Goal: Information Seeking & Learning: Learn about a topic

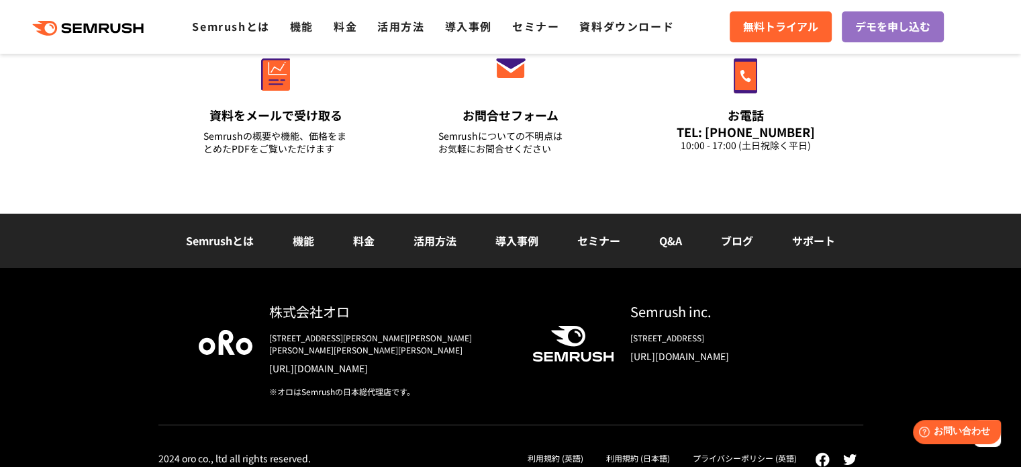
click at [651, 452] on link "利用規約 (日本語)" at bounding box center [638, 457] width 64 height 11
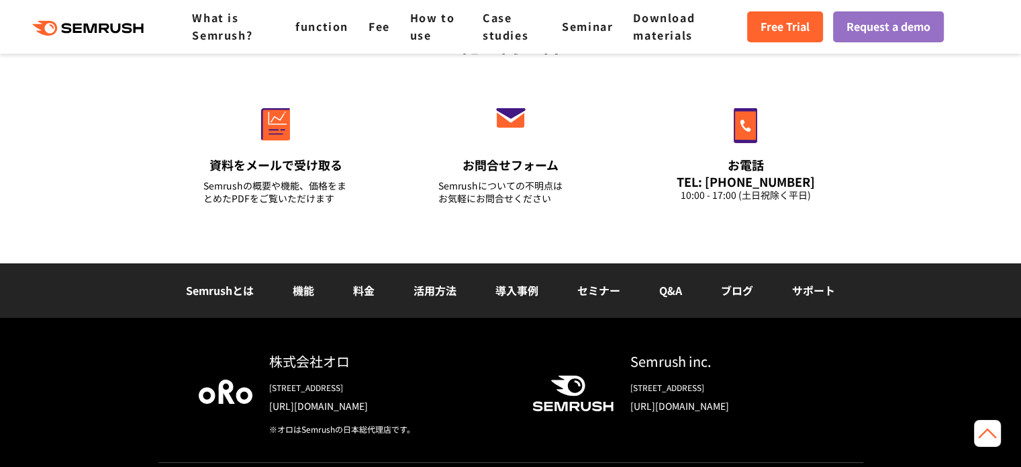
scroll to position [10051, 0]
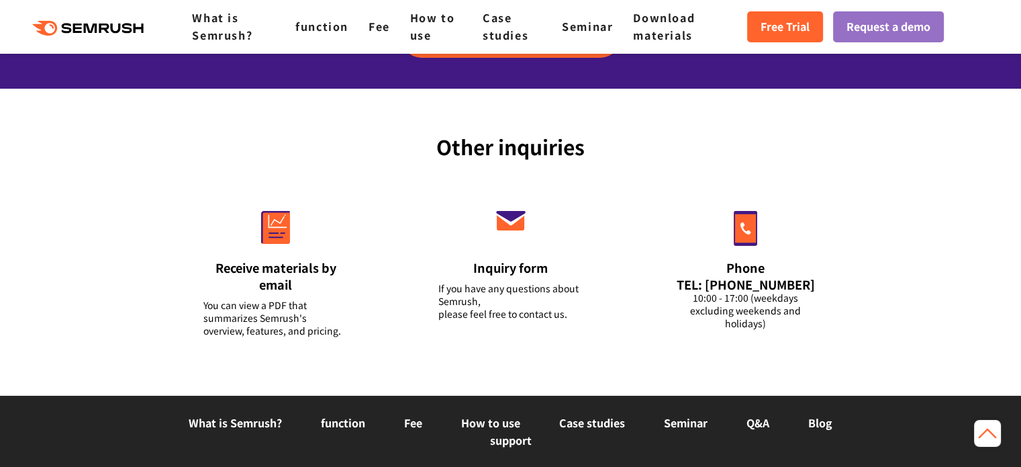
drag, startPoint x: 1031, startPoint y: 98, endPoint x: 949, endPoint y: 498, distance: 408.3
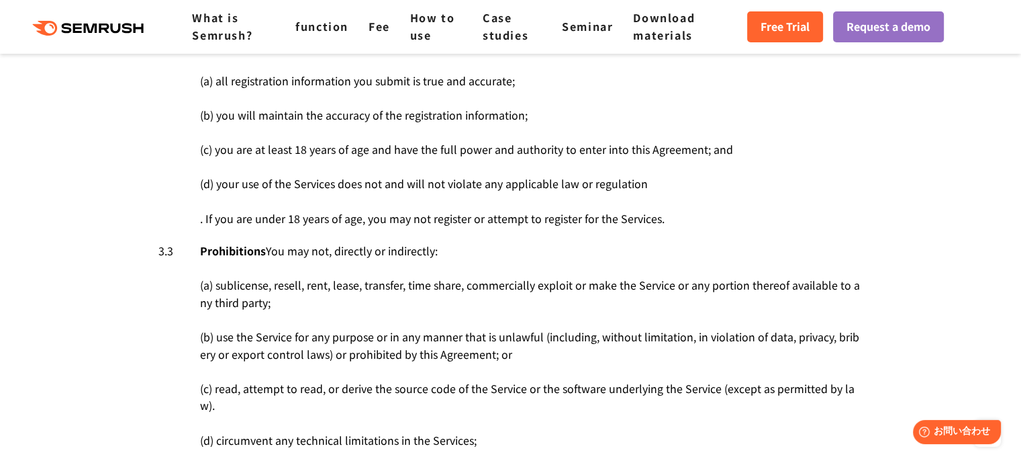
scroll to position [0, 0]
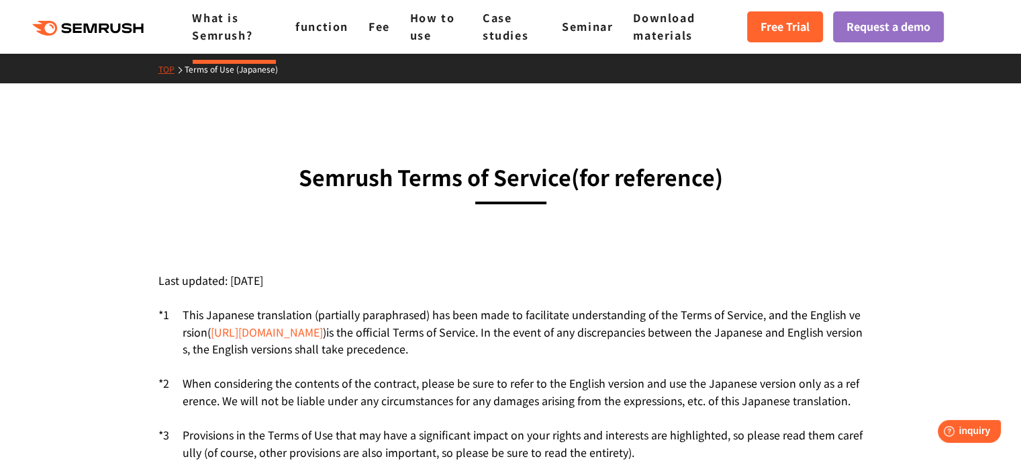
click at [212, 22] on font "What is Semrush?" at bounding box center [222, 26] width 60 height 34
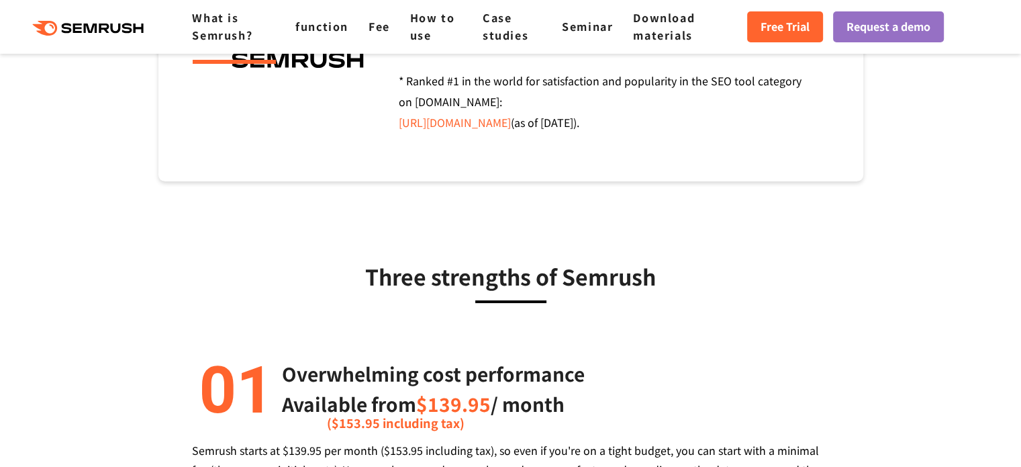
scroll to position [356, 0]
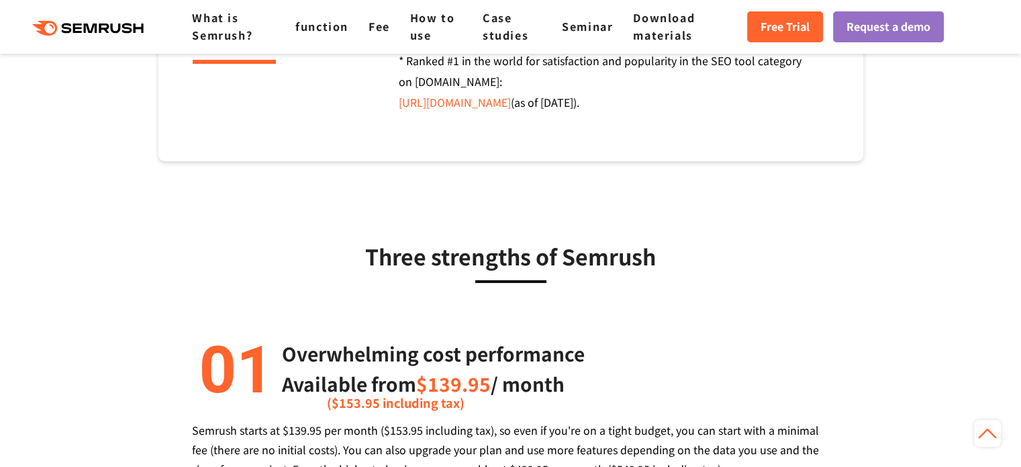
click at [75, 24] on polygon at bounding box center [78, 28] width 9 height 9
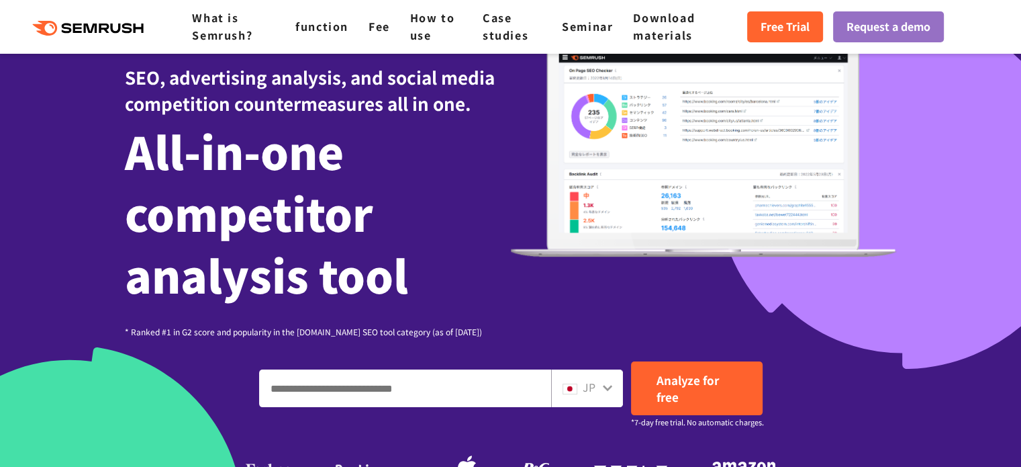
scroll to position [150, 0]
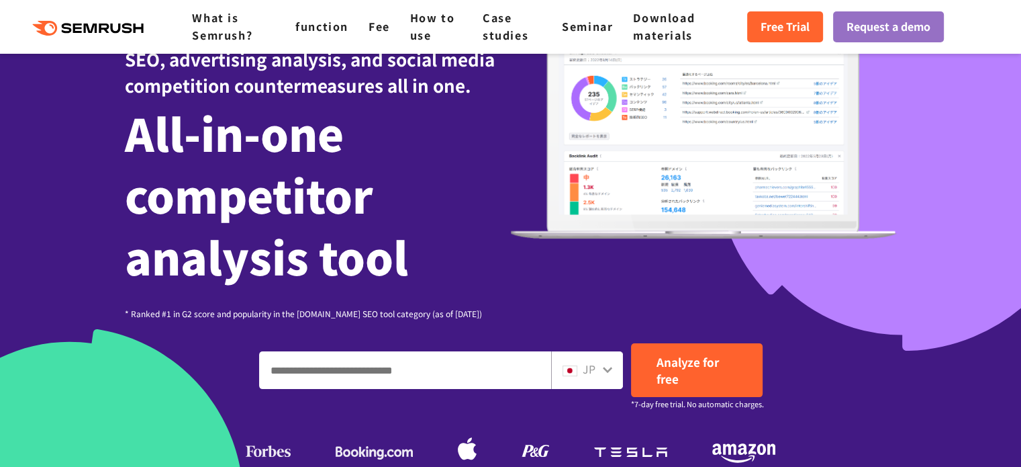
click at [583, 367] on font "JP" at bounding box center [589, 369] width 13 height 16
click at [610, 364] on icon at bounding box center [607, 369] width 11 height 11
click at [608, 372] on icon at bounding box center [607, 369] width 11 height 11
click at [581, 370] on div "JP" at bounding box center [584, 369] width 43 height 17
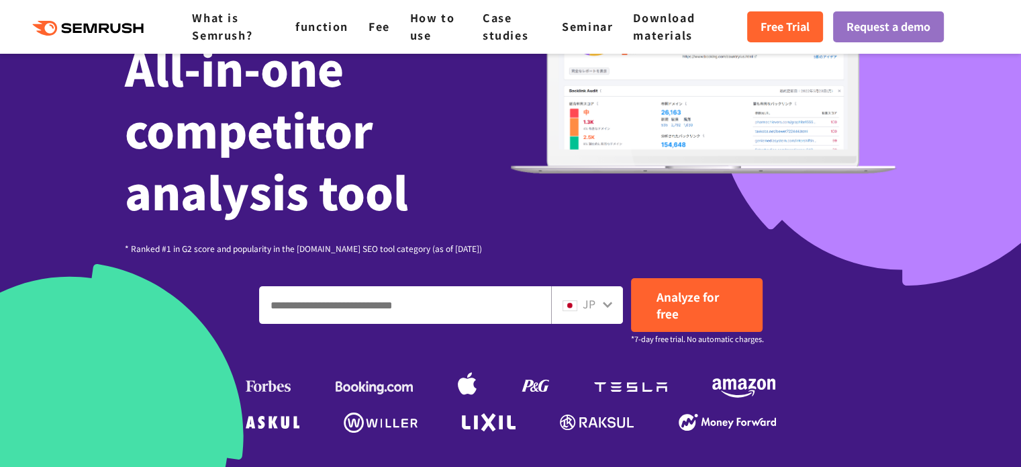
scroll to position [217, 0]
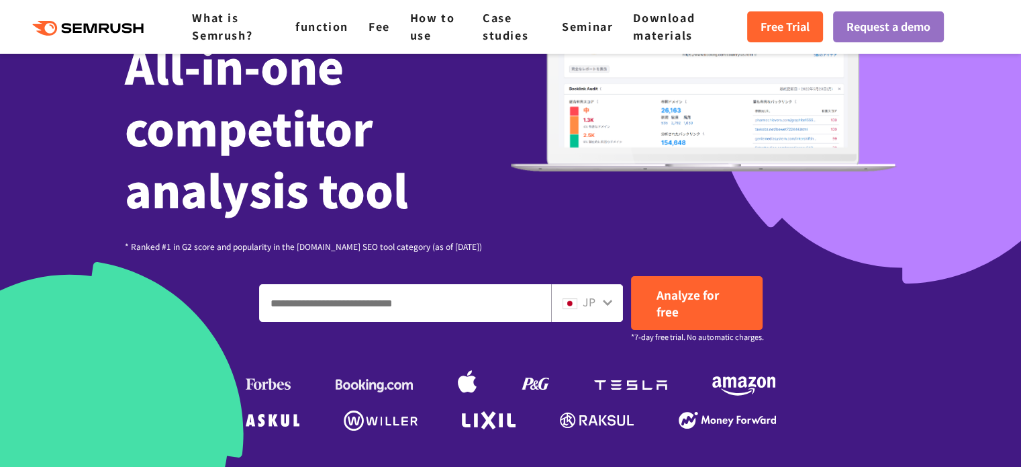
click at [590, 297] on font "JP" at bounding box center [589, 301] width 13 height 16
click at [443, 303] on input "Enter a domain, keyword or URL" at bounding box center [405, 303] width 291 height 36
click at [594, 297] on font "JP" at bounding box center [589, 301] width 13 height 16
click at [591, 297] on font "JP" at bounding box center [589, 301] width 13 height 16
click at [586, 301] on font "JP" at bounding box center [589, 301] width 13 height 16
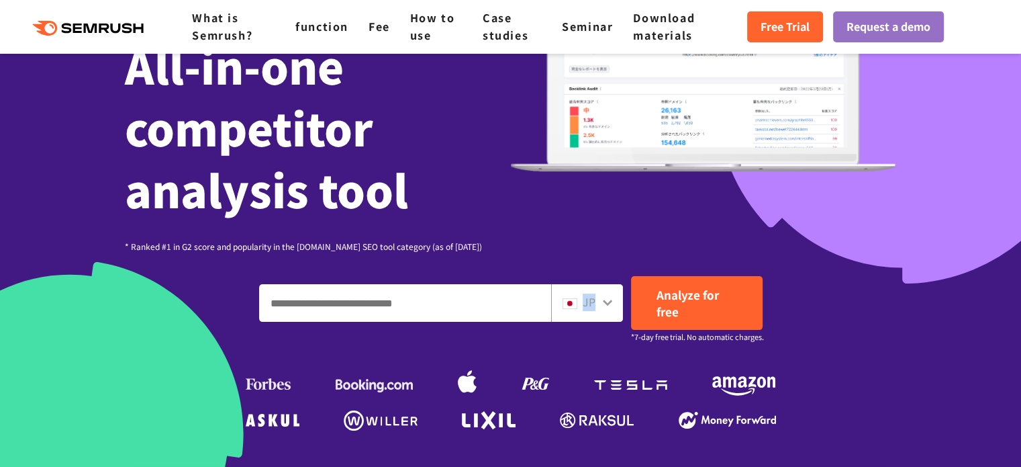
click at [586, 301] on font "JP" at bounding box center [589, 301] width 13 height 16
click at [410, 285] on input "Enter a domain, keyword or URL" at bounding box center [405, 303] width 291 height 36
type input "**********"
click at [684, 271] on div "**********" at bounding box center [511, 152] width 772 height 564
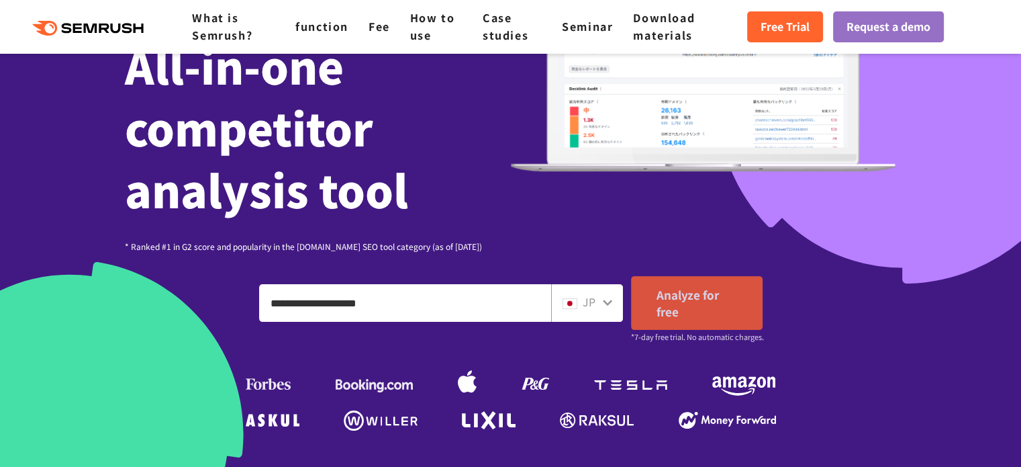
click at [686, 286] on font "Analyze for free" at bounding box center [688, 303] width 62 height 34
